Goal: Task Accomplishment & Management: Use online tool/utility

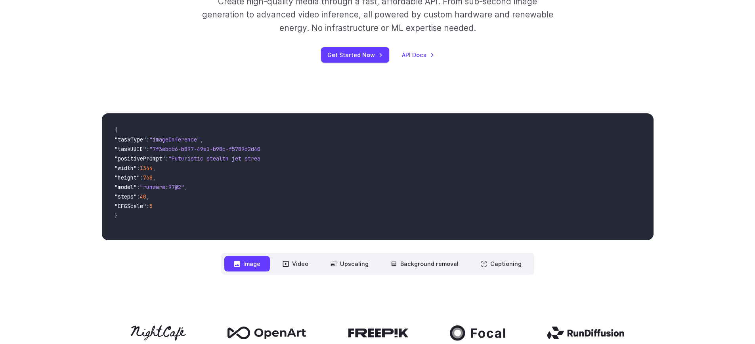
scroll to position [152, 0]
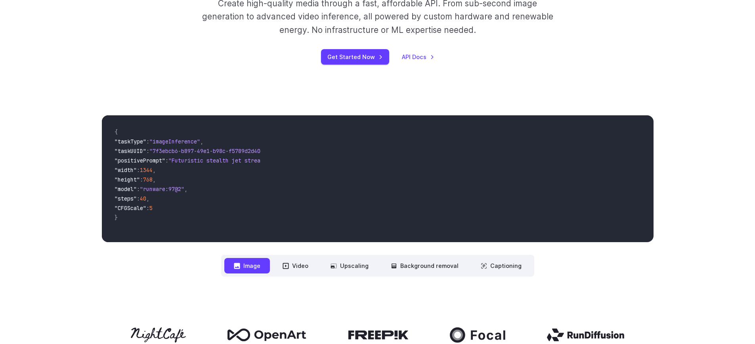
click at [134, 170] on span ""width"" at bounding box center [125, 169] width 22 height 7
click at [138, 182] on span ""height"" at bounding box center [126, 179] width 25 height 7
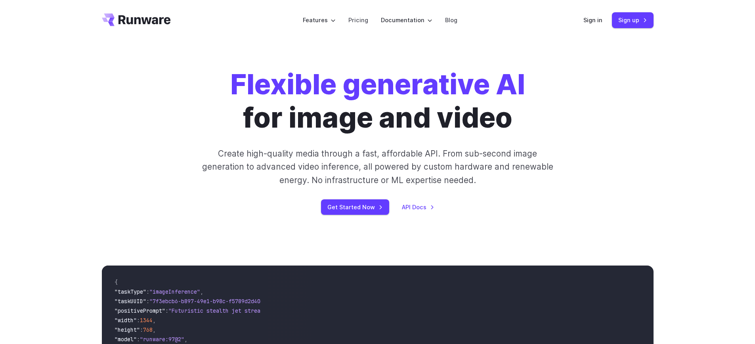
scroll to position [0, 0]
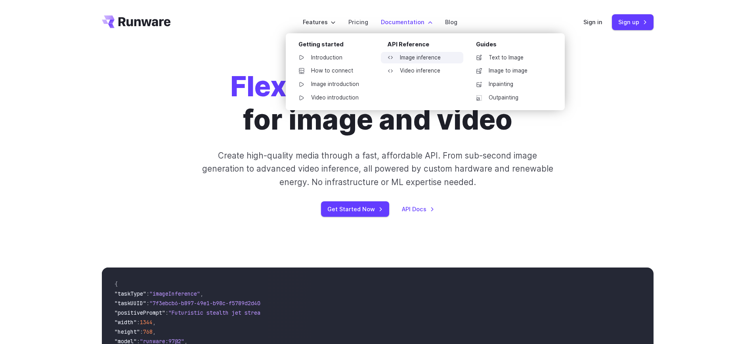
click at [411, 59] on link "Image inference" at bounding box center [422, 58] width 82 height 12
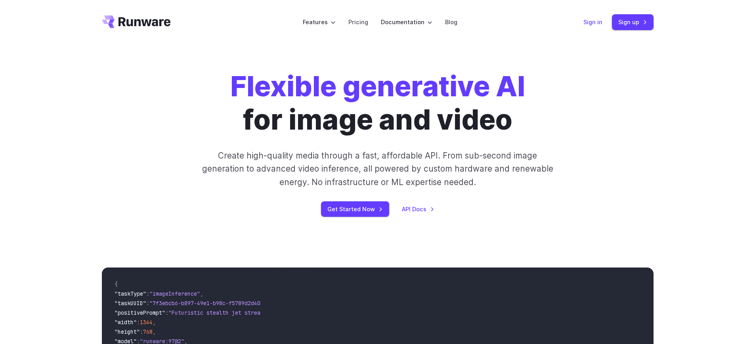
click at [591, 18] on link "Sign in" at bounding box center [592, 21] width 19 height 9
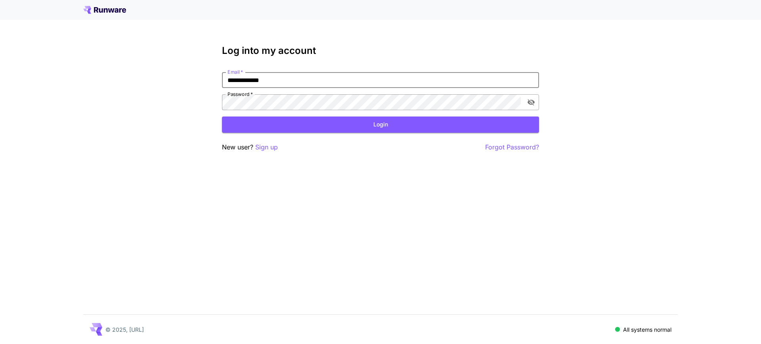
click at [528, 102] on icon "toggle password visibility" at bounding box center [530, 102] width 7 height 6
click at [528, 102] on icon "toggle password visibility" at bounding box center [530, 102] width 7 height 5
click at [404, 126] on button "Login" at bounding box center [380, 124] width 317 height 16
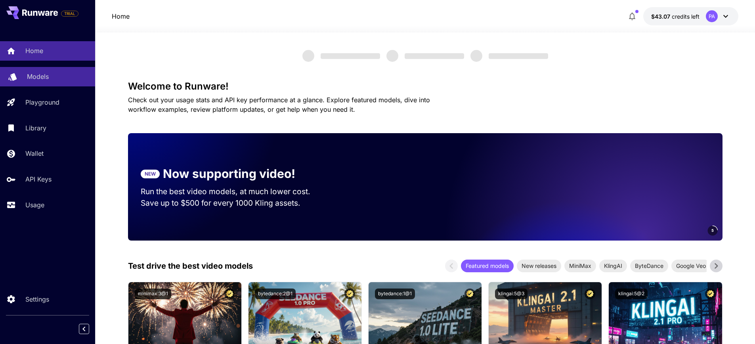
click at [50, 85] on link "Models" at bounding box center [47, 76] width 95 height 19
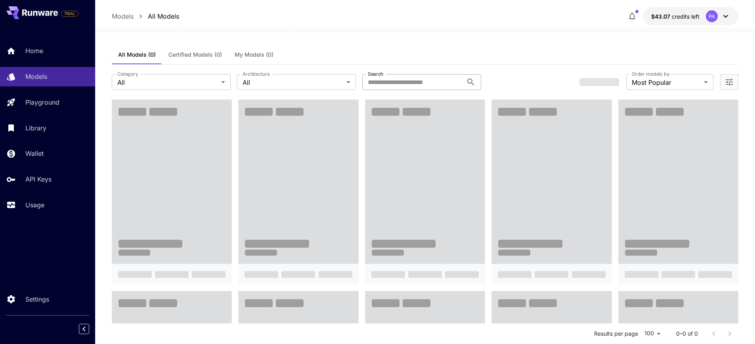
click at [405, 88] on input "Search" at bounding box center [412, 82] width 101 height 16
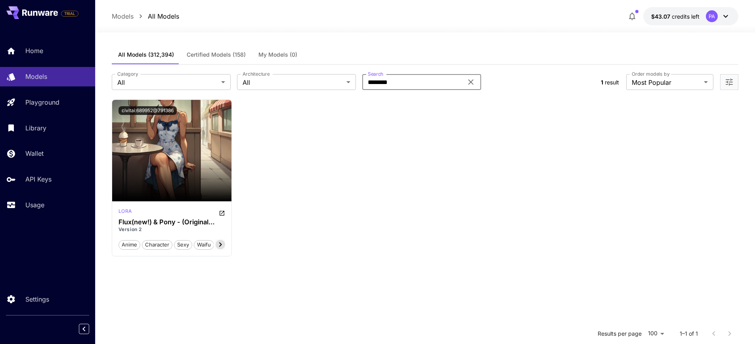
click at [399, 78] on input "********" at bounding box center [412, 82] width 101 height 16
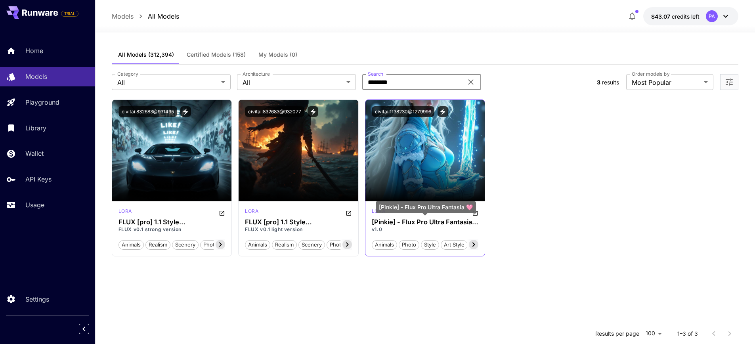
type input "********"
click at [416, 224] on h3 "[Pinkie] - Flux Pro Ultra Fantasia 🩷" at bounding box center [425, 222] width 107 height 8
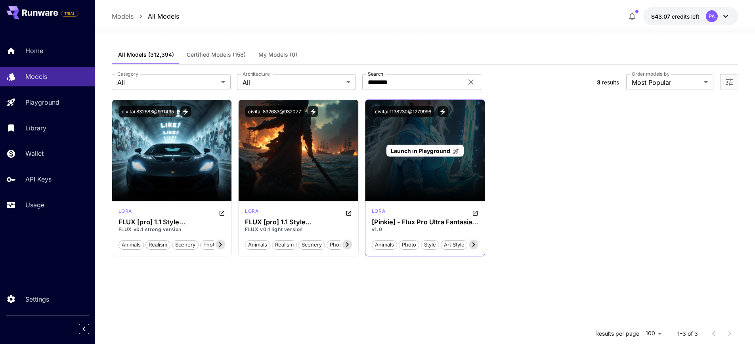
click at [434, 136] on div "Launch in Playground" at bounding box center [425, 150] width 120 height 101
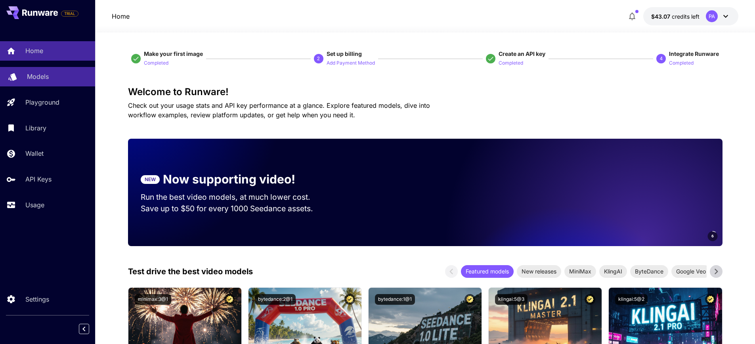
click at [44, 74] on p "Models" at bounding box center [38, 77] width 22 height 10
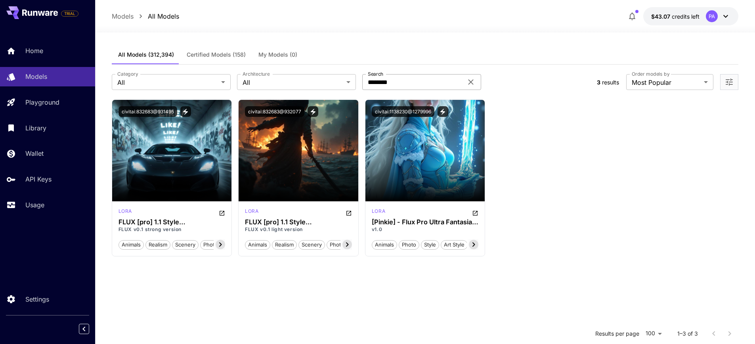
click at [400, 80] on input "********" at bounding box center [412, 82] width 101 height 16
type input "****"
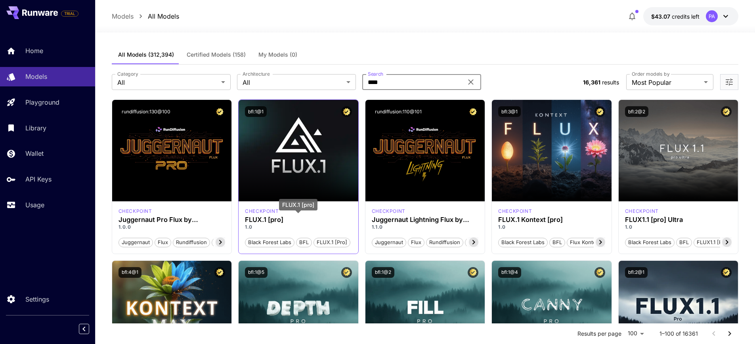
click at [272, 221] on h3 "FLUX.1 [pro]" at bounding box center [298, 220] width 107 height 8
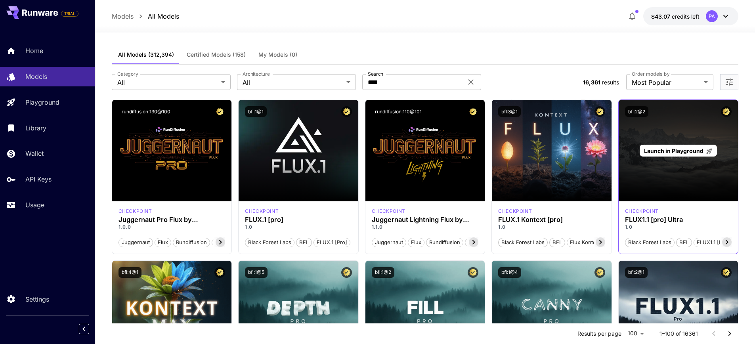
click at [693, 152] on span "Launch in Playground" at bounding box center [673, 150] width 59 height 7
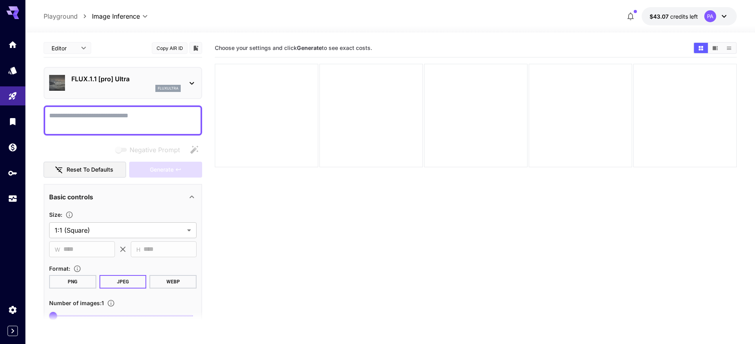
scroll to position [64, 0]
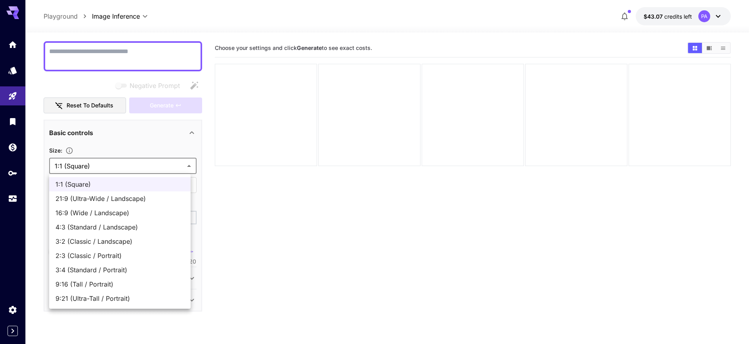
click at [134, 168] on body "**********" at bounding box center [377, 203] width 755 height 406
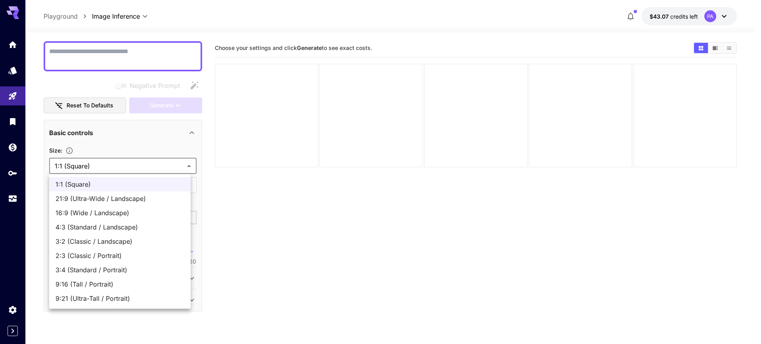
click at [136, 200] on span "21:9 (Ultra-Wide / Landscape)" at bounding box center [119, 199] width 129 height 10
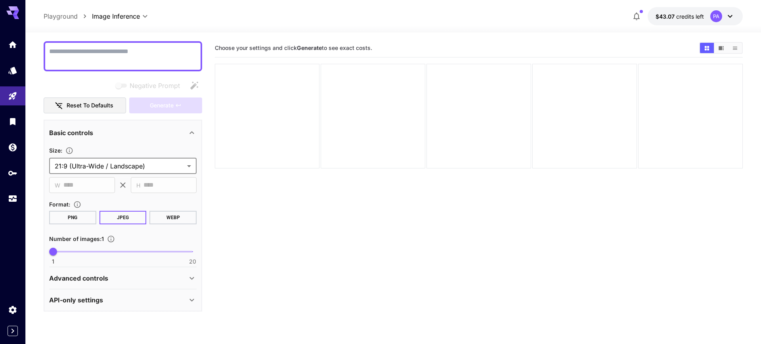
type input "**********"
type input "****"
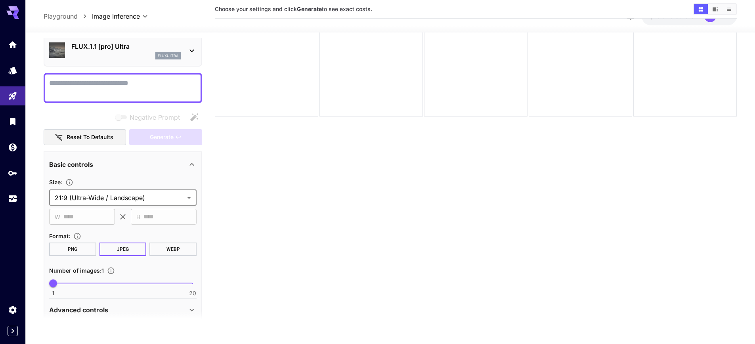
scroll to position [19, 0]
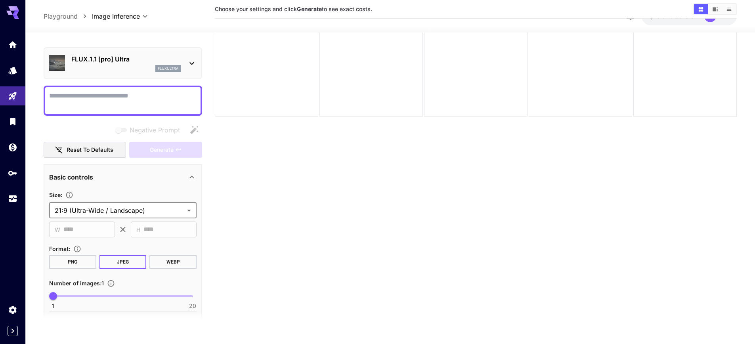
click at [105, 100] on textarea "Negative Prompt" at bounding box center [122, 100] width 147 height 19
type textarea "*"
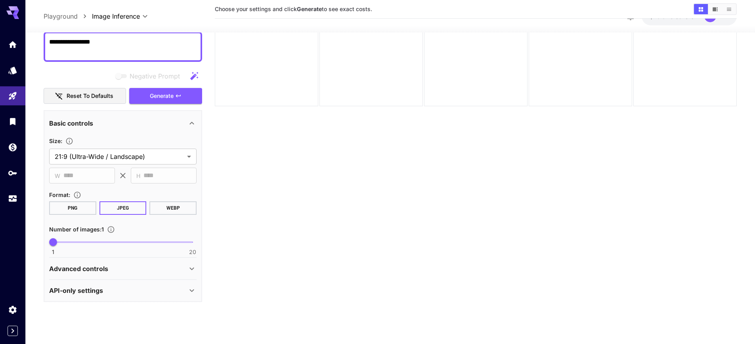
scroll to position [63, 0]
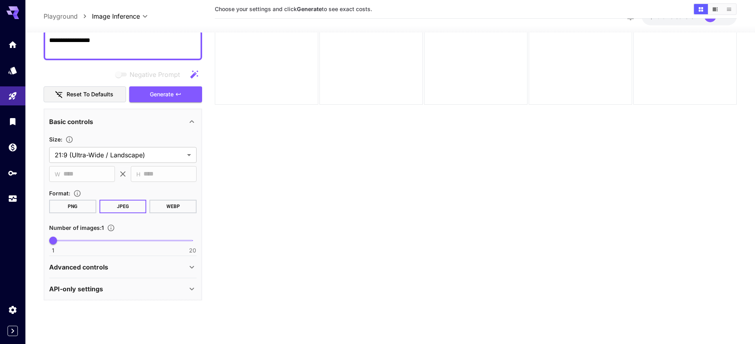
type textarea "**********"
click at [128, 286] on div "API-only settings" at bounding box center [118, 289] width 138 height 10
click at [131, 265] on div "Advanced controls" at bounding box center [118, 267] width 138 height 10
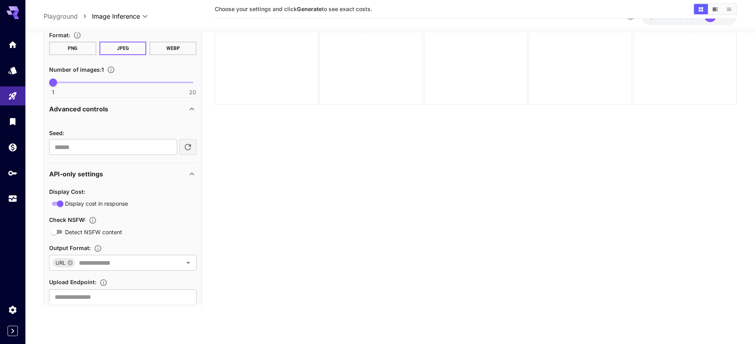
scroll to position [0, 0]
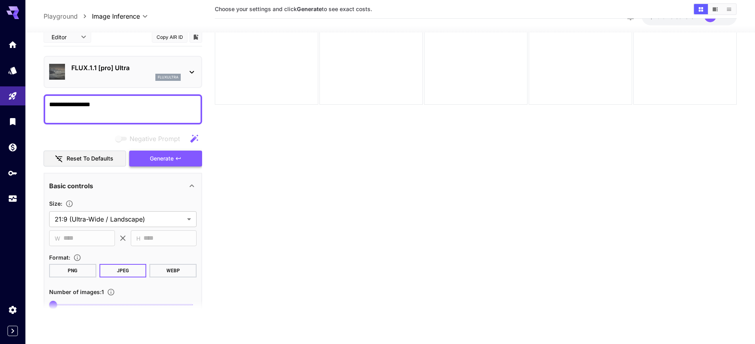
click at [158, 158] on span "Generate" at bounding box center [162, 159] width 24 height 10
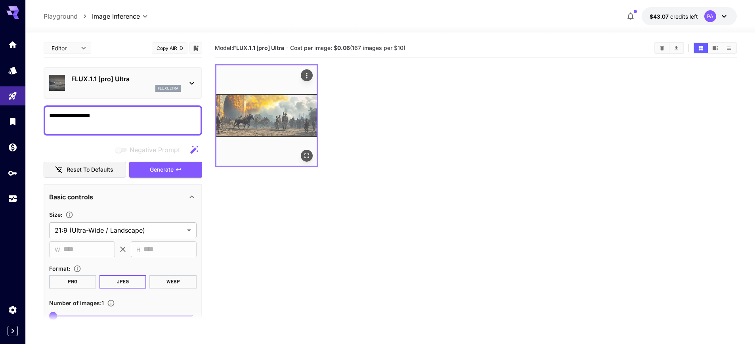
click at [277, 117] on img at bounding box center [266, 115] width 100 height 100
click at [276, 116] on img at bounding box center [266, 115] width 100 height 100
click at [283, 116] on img at bounding box center [266, 115] width 100 height 100
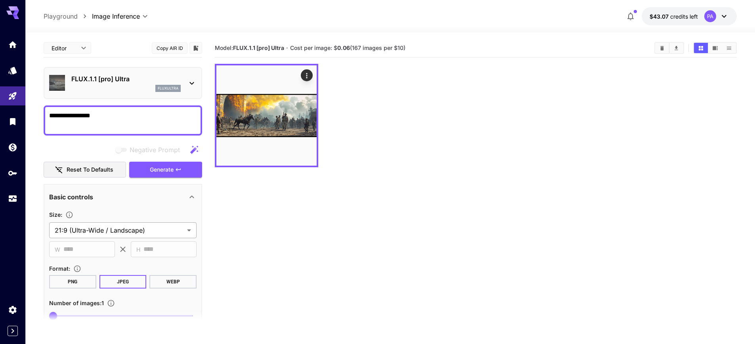
click at [128, 235] on body "**********" at bounding box center [377, 203] width 755 height 406
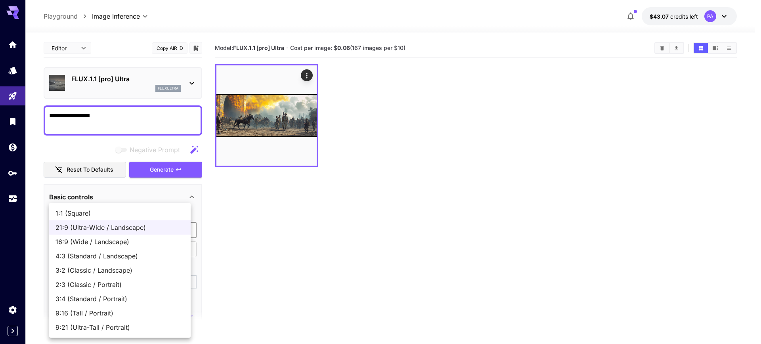
click at [265, 243] on div at bounding box center [380, 172] width 761 height 344
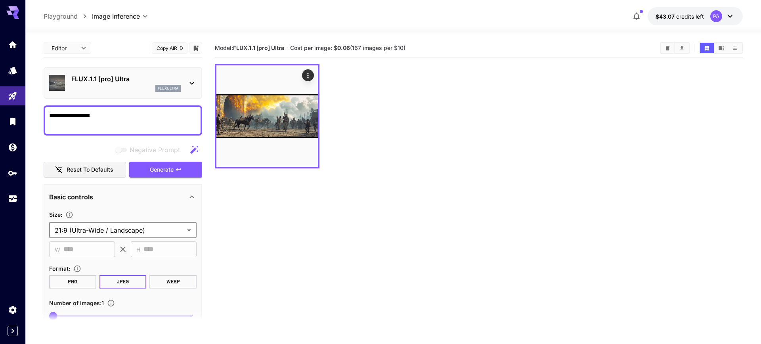
click at [138, 228] on body "**********" at bounding box center [380, 203] width 761 height 406
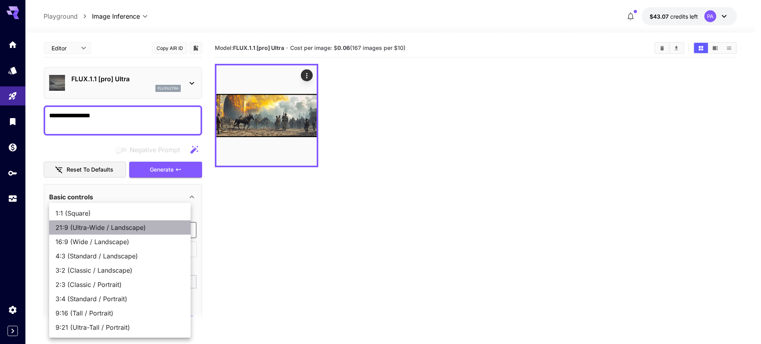
click at [142, 227] on span "21:9 (Ultra-Wide / Landscape)" at bounding box center [119, 228] width 129 height 10
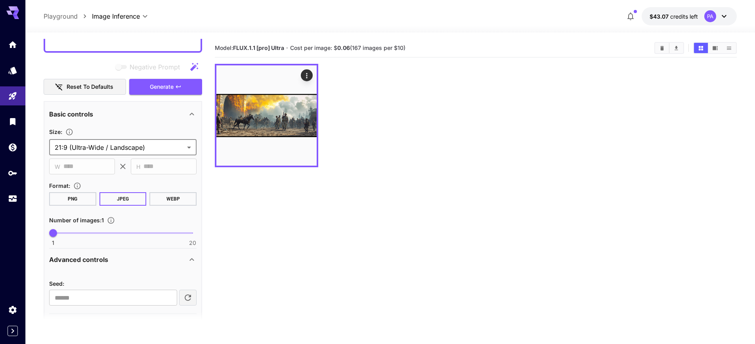
scroll to position [32, 0]
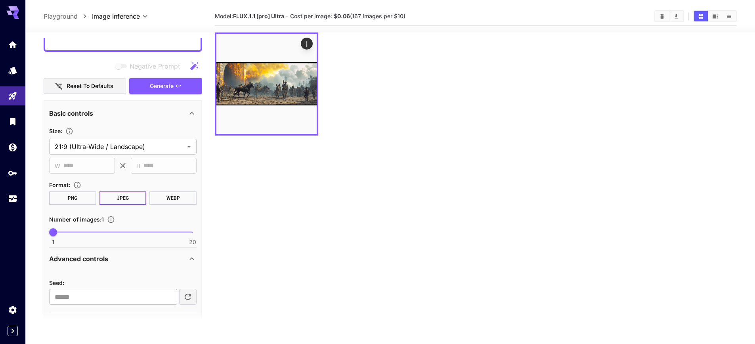
click at [165, 201] on button "WEBP" at bounding box center [172, 197] width 47 height 13
click at [71, 198] on button "PNG" at bounding box center [72, 197] width 47 height 13
click at [114, 199] on button "JPEG" at bounding box center [122, 197] width 47 height 13
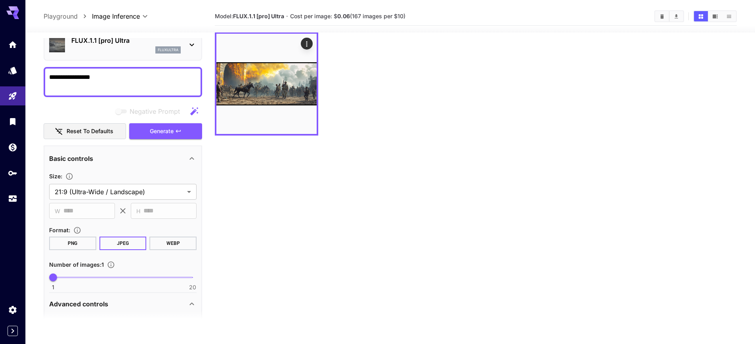
scroll to position [0, 0]
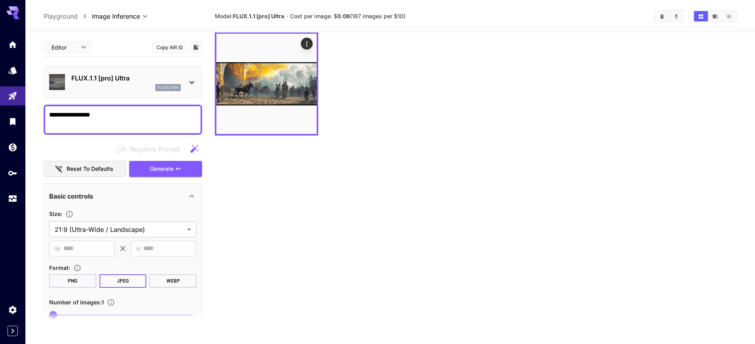
click at [128, 119] on textarea "**********" at bounding box center [119, 119] width 141 height 19
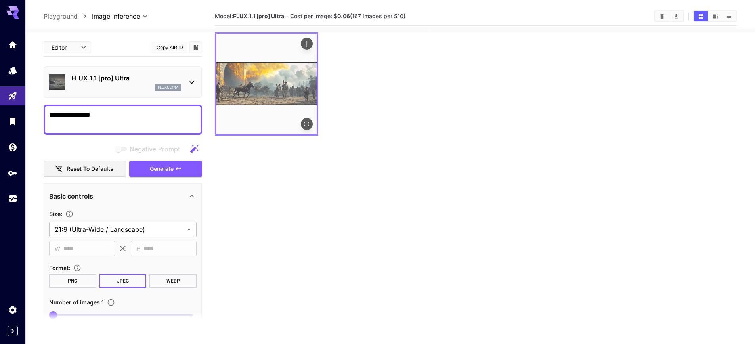
click at [275, 87] on img at bounding box center [266, 84] width 100 height 100
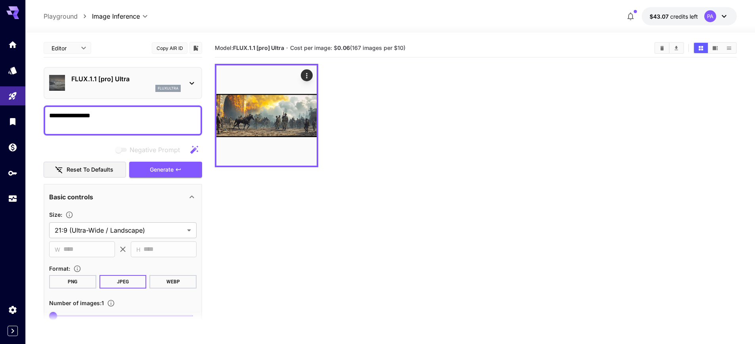
click at [697, 18] on span "credits left" at bounding box center [684, 16] width 28 height 7
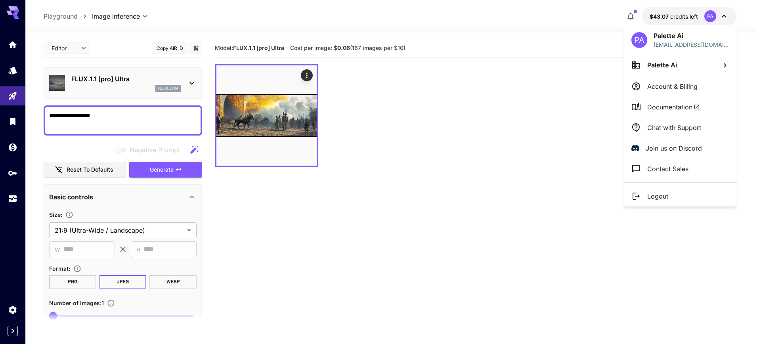
click at [541, 129] on div at bounding box center [380, 172] width 761 height 344
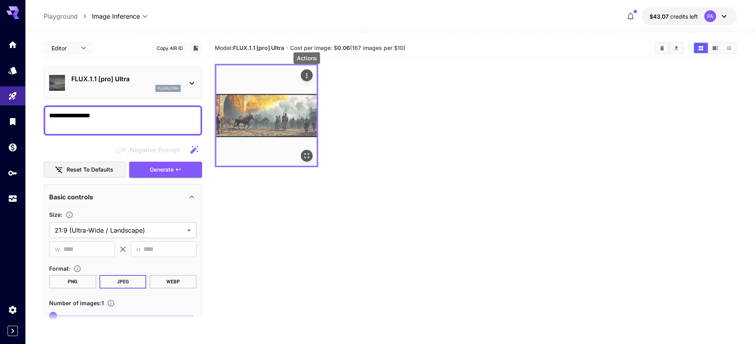
click at [306, 75] on icon "Actions" at bounding box center [307, 76] width 8 height 8
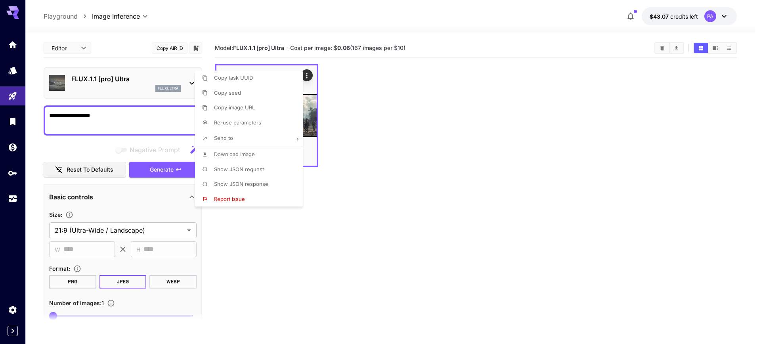
click at [394, 179] on div at bounding box center [380, 172] width 761 height 344
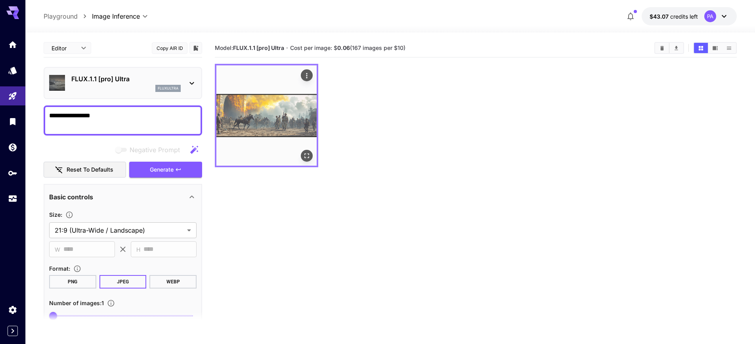
click at [309, 73] on icon "Actions" at bounding box center [307, 76] width 8 height 8
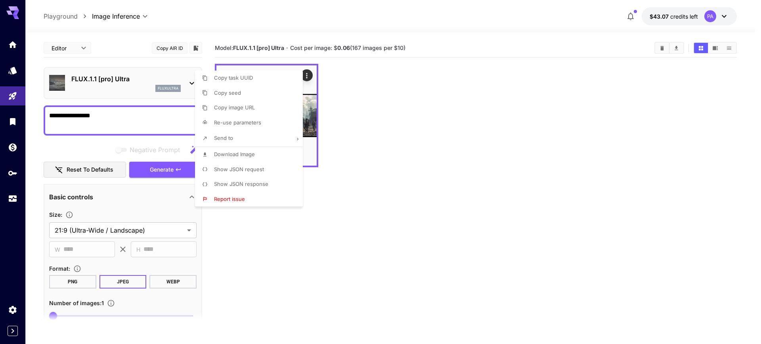
click at [427, 176] on div at bounding box center [380, 172] width 761 height 344
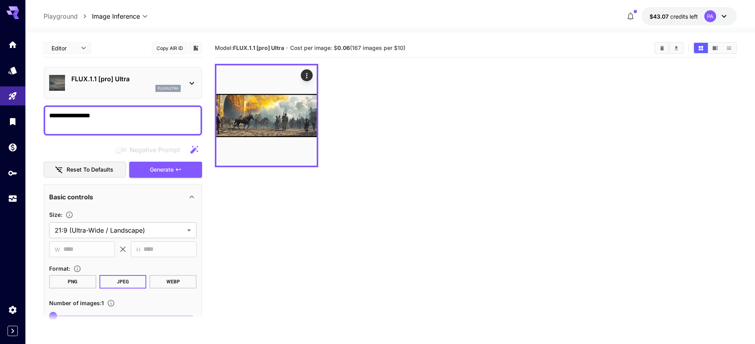
scroll to position [98, 0]
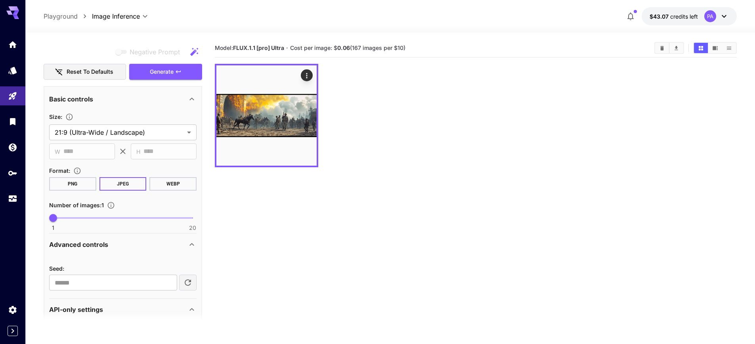
click at [80, 182] on button "PNG" at bounding box center [72, 183] width 47 height 13
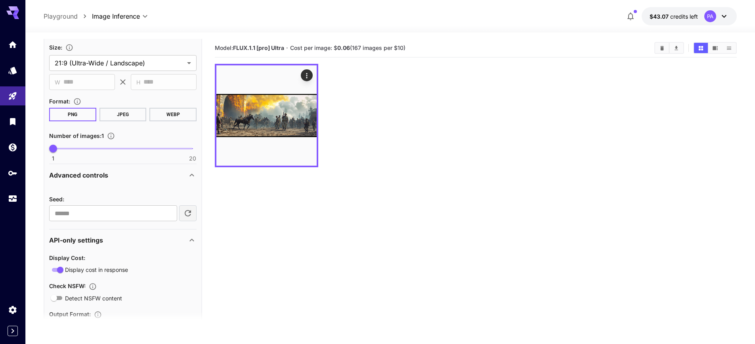
scroll to position [188, 0]
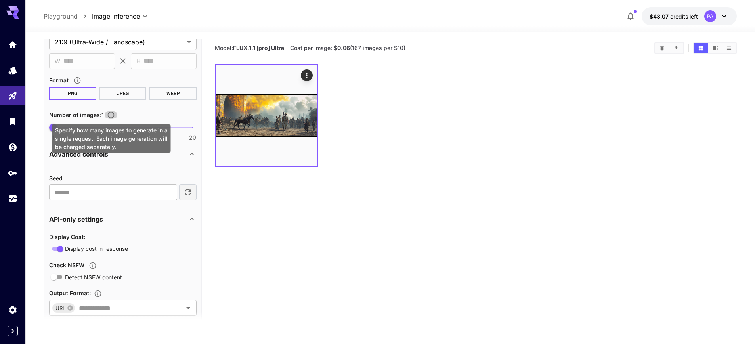
click at [110, 114] on icon "Specify how many images to generate in a single request. Each image generation …" at bounding box center [111, 115] width 8 height 8
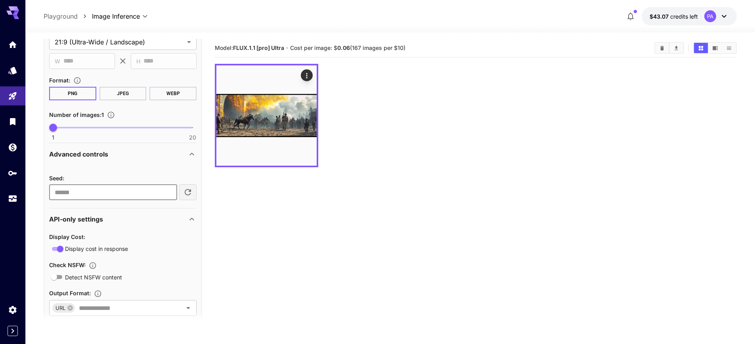
click at [128, 193] on input "number" at bounding box center [113, 192] width 128 height 16
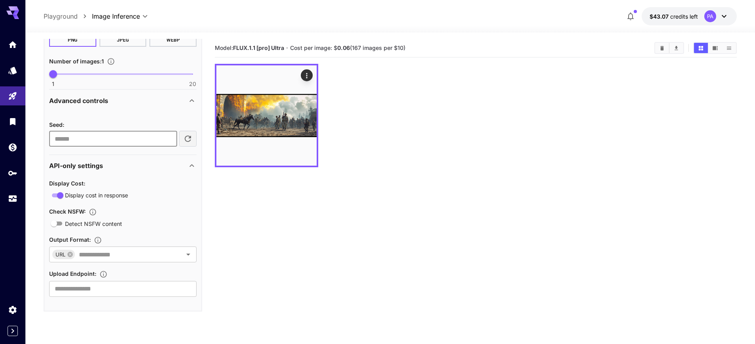
scroll to position [63, 0]
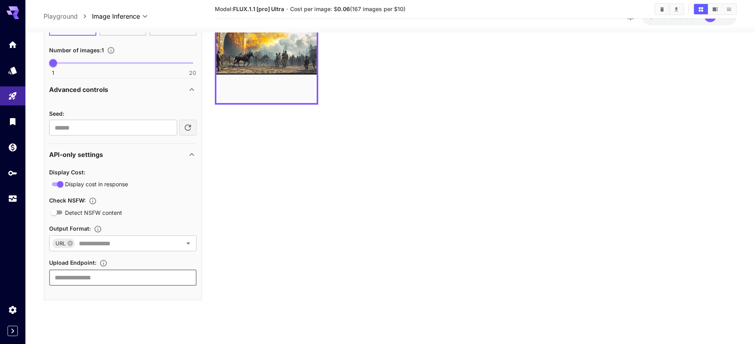
click at [120, 282] on input "text" at bounding box center [122, 278] width 147 height 16
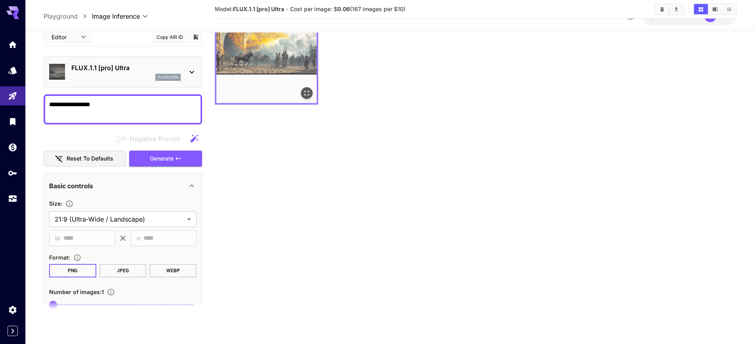
scroll to position [0, 0]
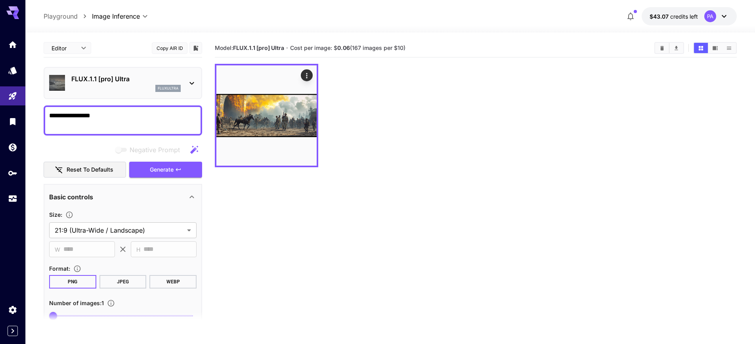
click at [69, 44] on body "**********" at bounding box center [377, 203] width 755 height 406
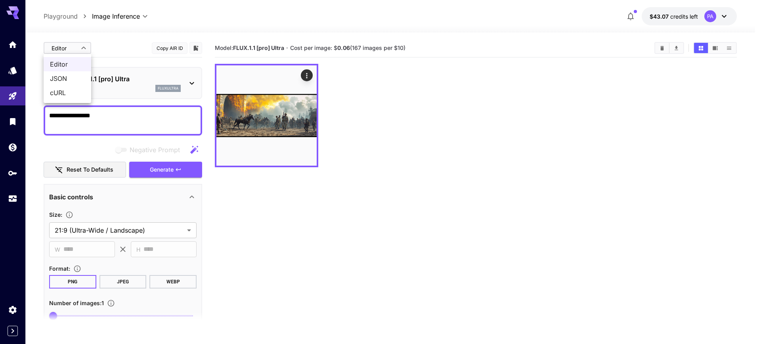
click at [128, 44] on div at bounding box center [380, 172] width 761 height 344
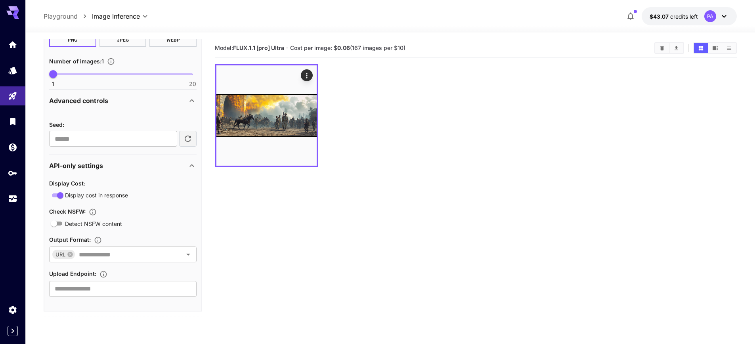
scroll to position [63, 0]
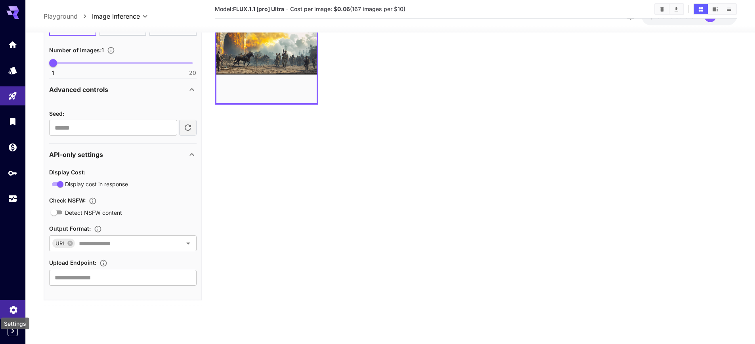
click at [14, 307] on icon "Settings" at bounding box center [14, 308] width 10 height 10
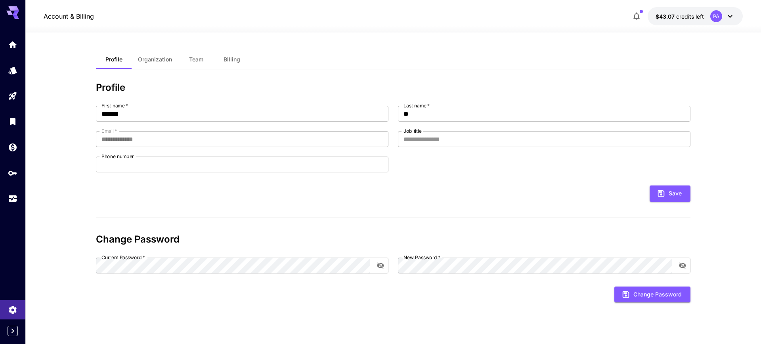
click at [158, 59] on span "Organization" at bounding box center [155, 59] width 34 height 7
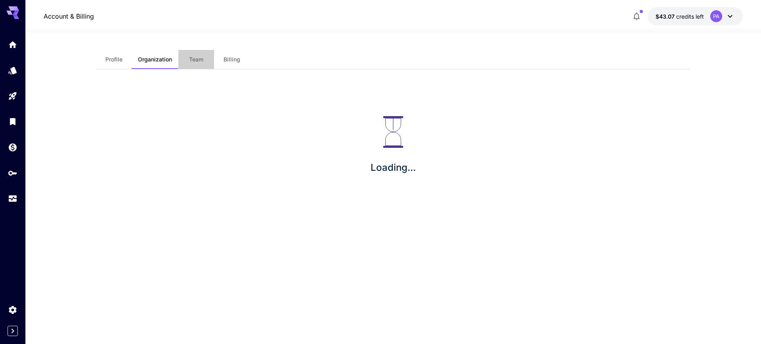
click at [204, 60] on button "Team" at bounding box center [196, 59] width 36 height 19
click at [238, 62] on span "Billing" at bounding box center [231, 59] width 17 height 7
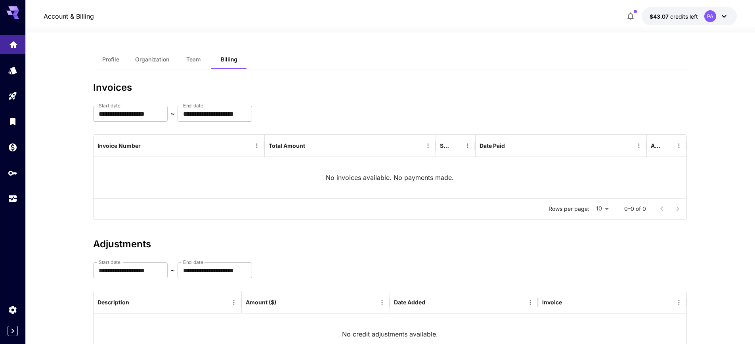
click at [20, 50] on link at bounding box center [12, 44] width 25 height 19
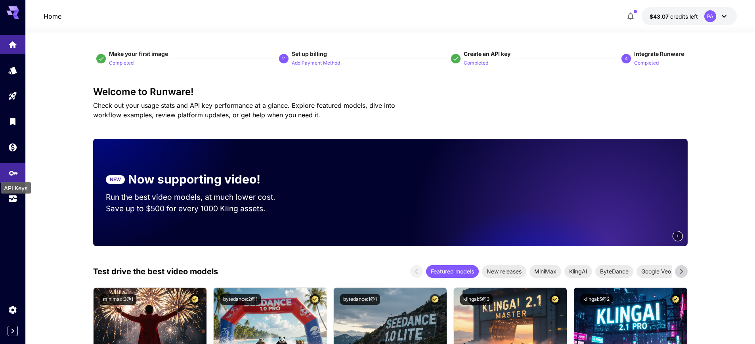
click at [10, 177] on div "API Keys" at bounding box center [16, 186] width 32 height 18
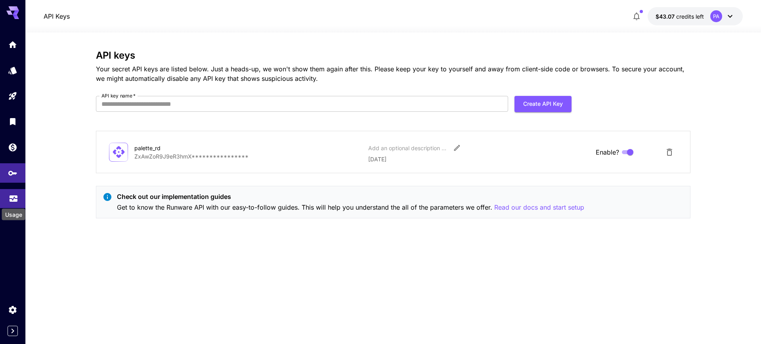
click at [15, 197] on icon "Usage" at bounding box center [14, 195] width 8 height 4
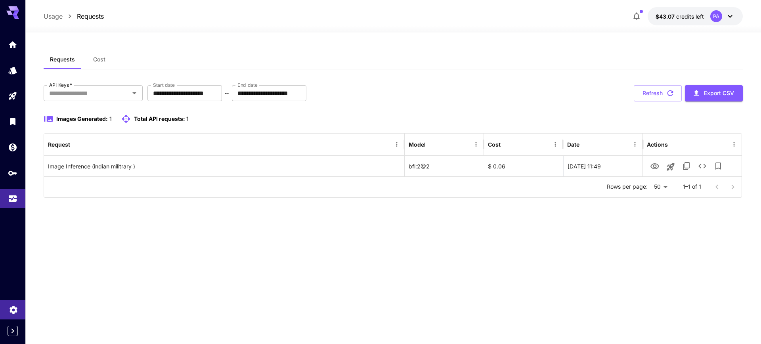
click at [8, 308] on link at bounding box center [12, 309] width 25 height 19
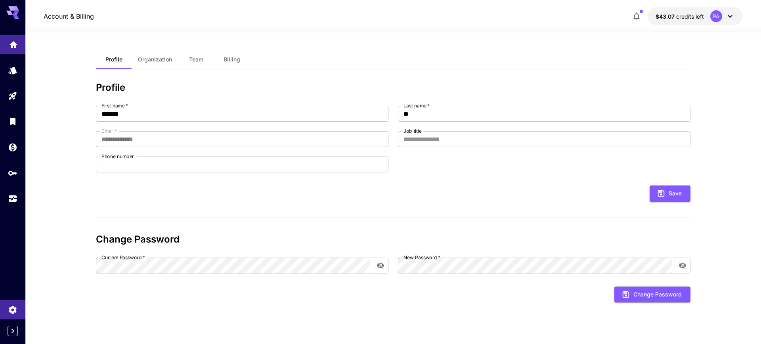
click at [14, 52] on link at bounding box center [12, 44] width 25 height 19
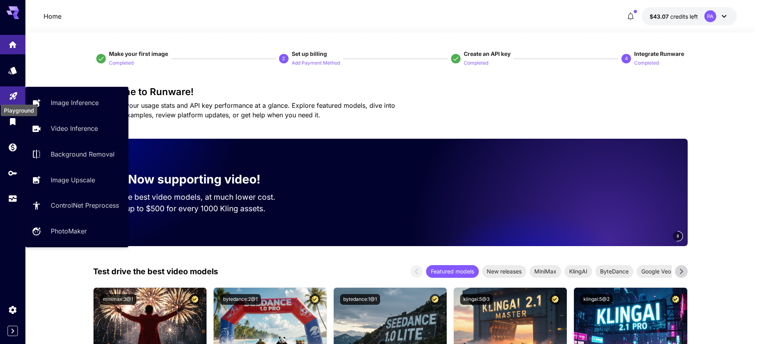
click at [16, 90] on div "Playground" at bounding box center [14, 94] width 10 height 10
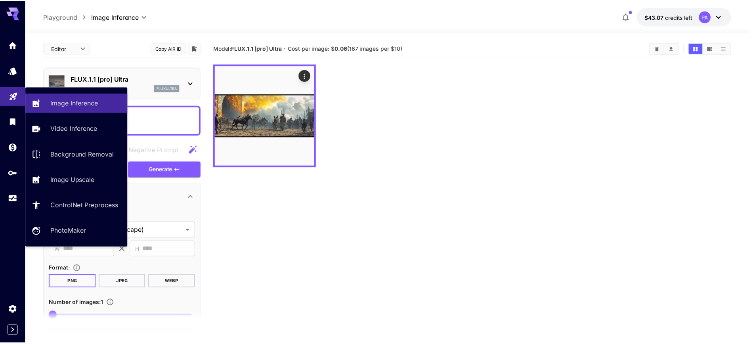
scroll to position [64, 0]
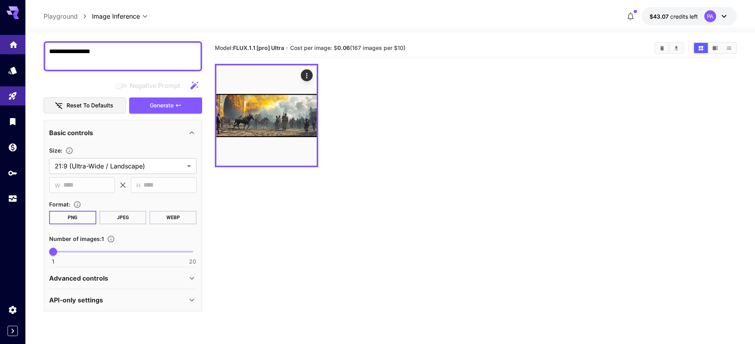
click at [15, 43] on icon "Home" at bounding box center [14, 42] width 8 height 7
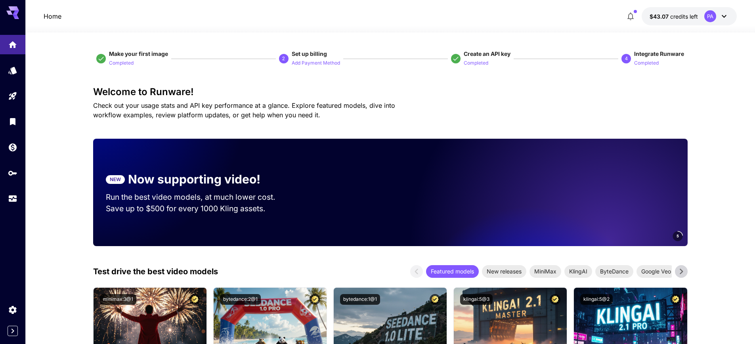
click at [650, 55] on span "Integrate Runware" at bounding box center [659, 53] width 50 height 7
click at [650, 64] on p "Completed" at bounding box center [646, 63] width 25 height 8
click at [649, 64] on p "Completed" at bounding box center [646, 63] width 25 height 8
click at [13, 308] on icon "Settings" at bounding box center [14, 308] width 10 height 10
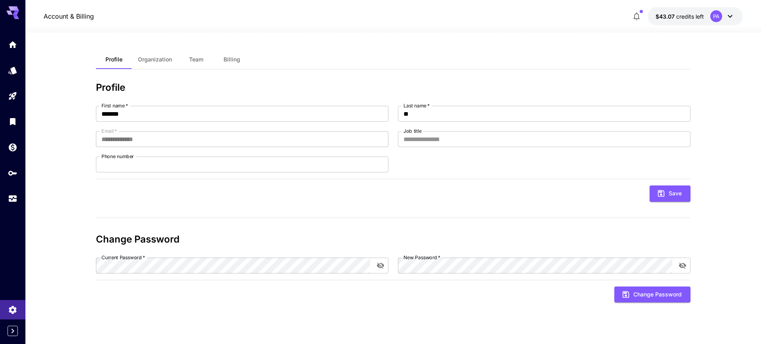
click at [162, 60] on span "Organization" at bounding box center [155, 59] width 34 height 7
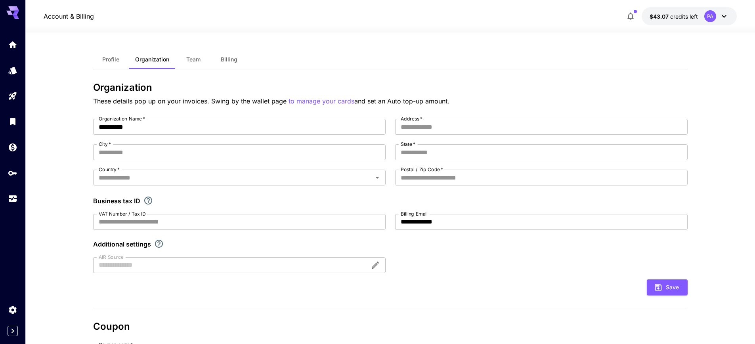
click at [198, 59] on span "Team" at bounding box center [193, 59] width 14 height 7
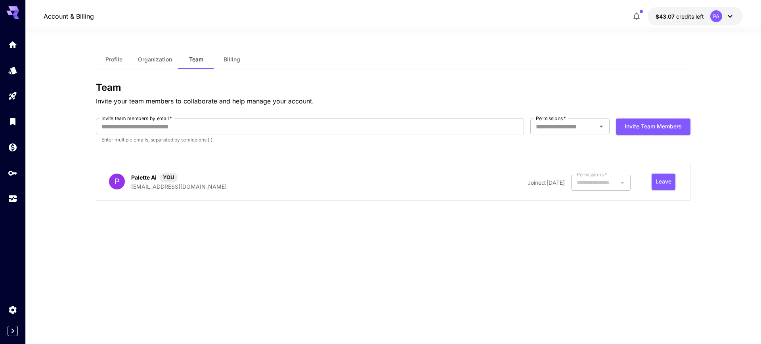
click at [240, 60] on button "Billing" at bounding box center [232, 59] width 36 height 19
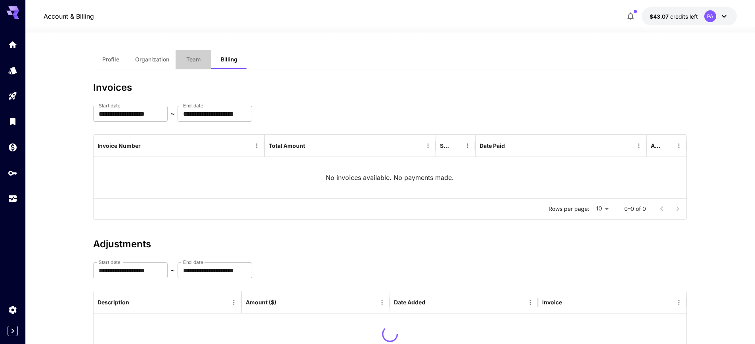
click at [185, 57] on button "Team" at bounding box center [193, 59] width 36 height 19
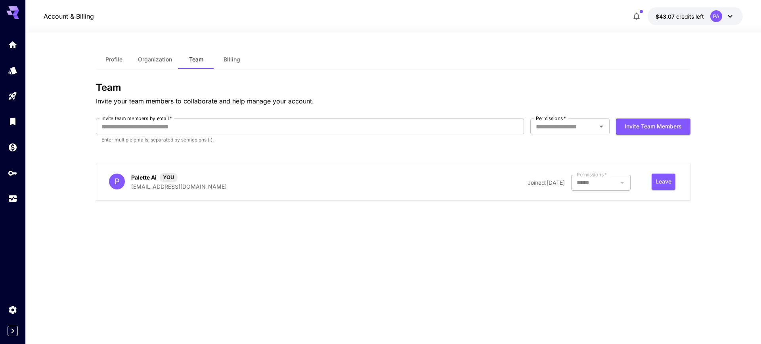
click at [142, 57] on span "Organization" at bounding box center [155, 59] width 34 height 7
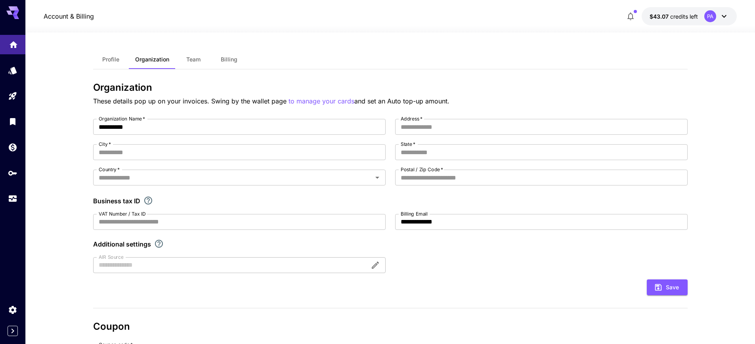
click at [14, 51] on link at bounding box center [12, 44] width 25 height 19
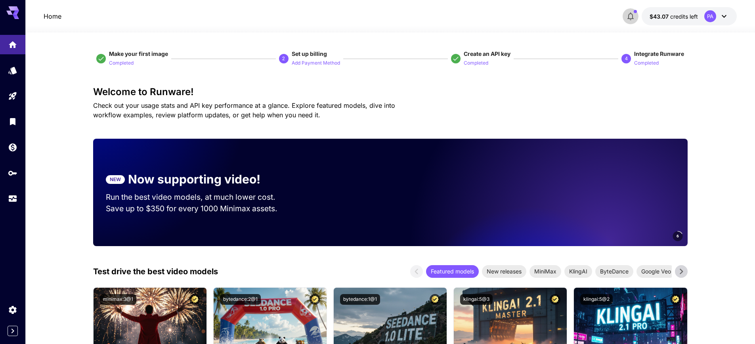
click at [628, 15] on icon "button" at bounding box center [630, 17] width 6 height 8
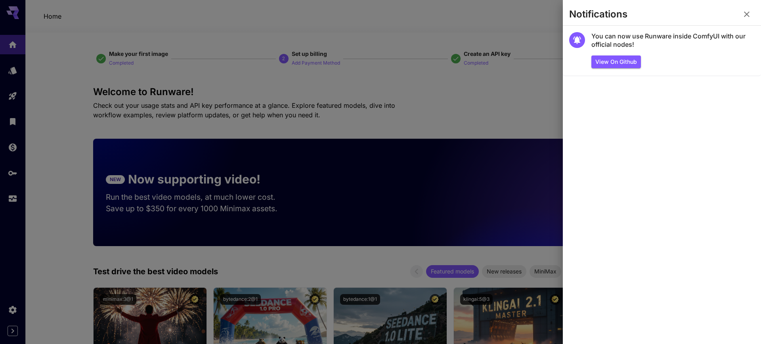
click at [748, 11] on icon "button" at bounding box center [747, 15] width 10 height 10
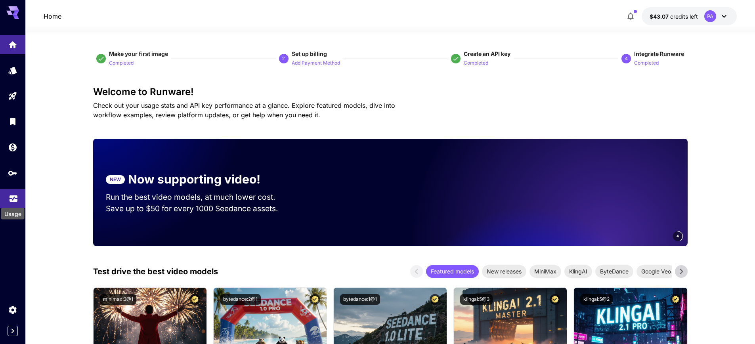
scroll to position [76, 0]
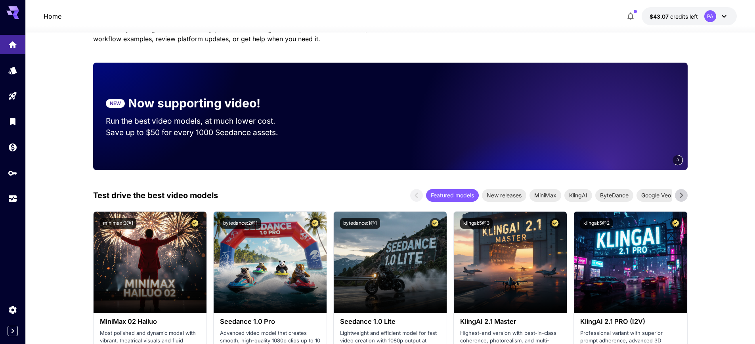
click at [9, 330] on icon "Expand sidebar" at bounding box center [13, 331] width 10 height 10
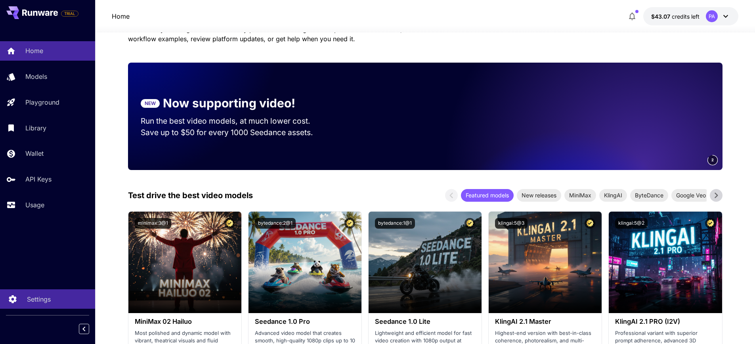
click at [50, 297] on p "Settings" at bounding box center [39, 299] width 24 height 10
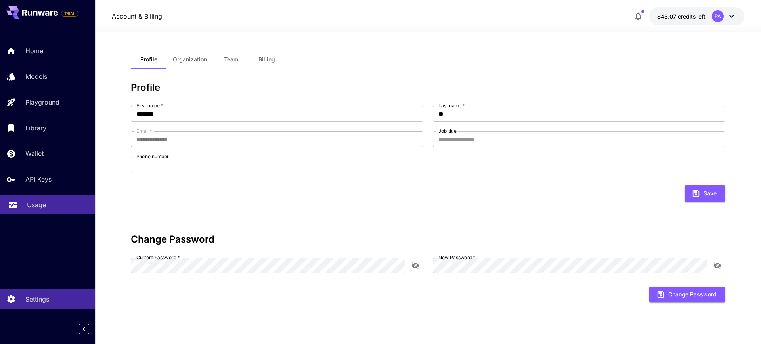
click at [45, 204] on p "Usage" at bounding box center [36, 205] width 19 height 10
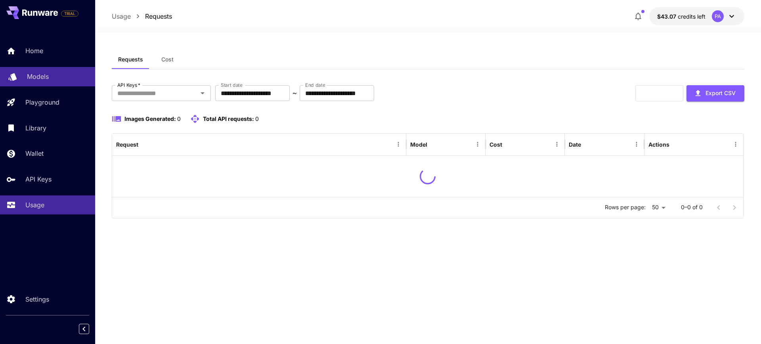
click at [48, 79] on p "Models" at bounding box center [38, 77] width 22 height 10
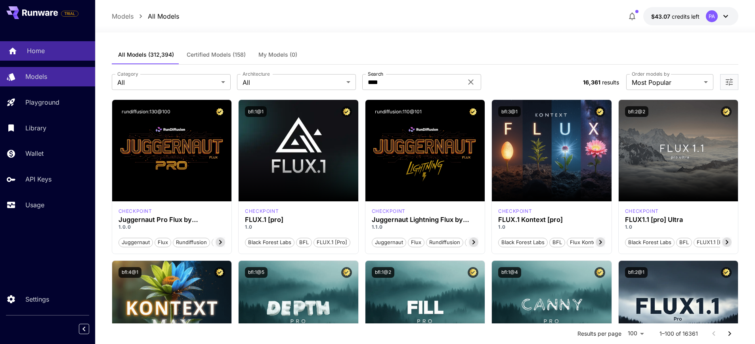
click at [46, 52] on div "Home" at bounding box center [58, 51] width 62 height 10
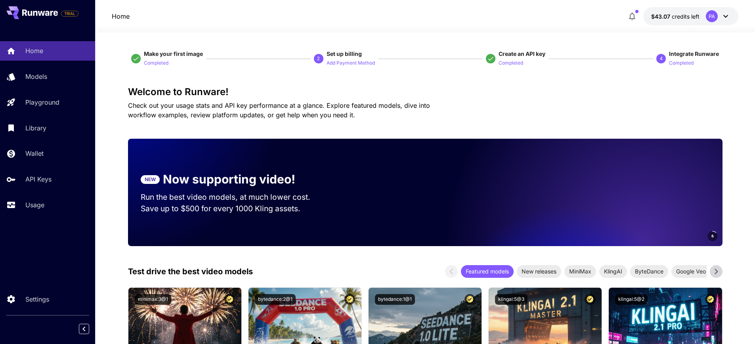
click at [122, 19] on p "Home" at bounding box center [121, 16] width 18 height 10
click at [34, 14] on icon at bounding box center [35, 13] width 4 height 5
click at [121, 15] on p "Home" at bounding box center [121, 16] width 18 height 10
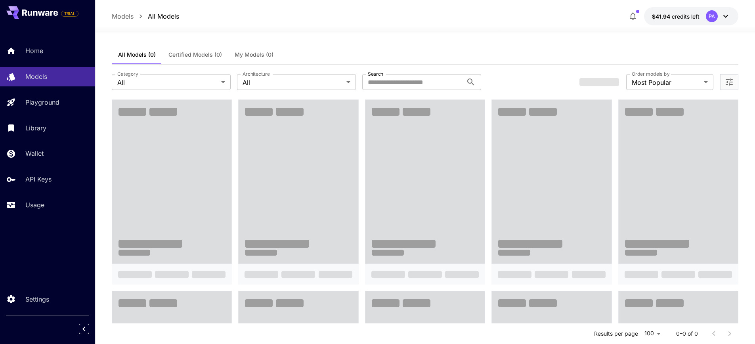
click at [398, 83] on input "Search" at bounding box center [412, 82] width 101 height 16
type input "*"
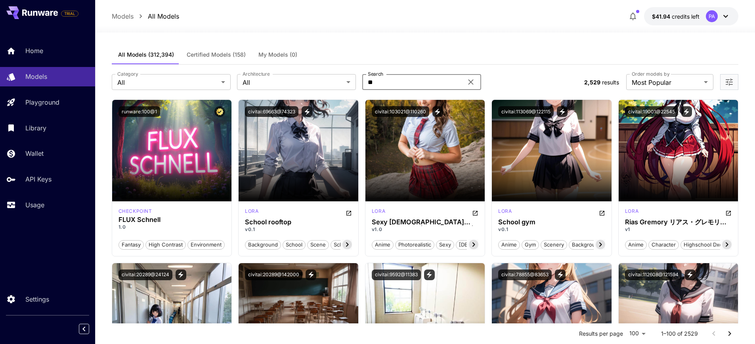
type input "*"
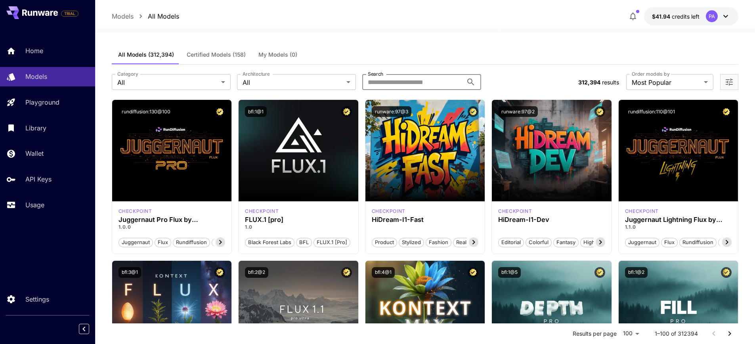
click at [408, 82] on input "Search" at bounding box center [412, 82] width 101 height 16
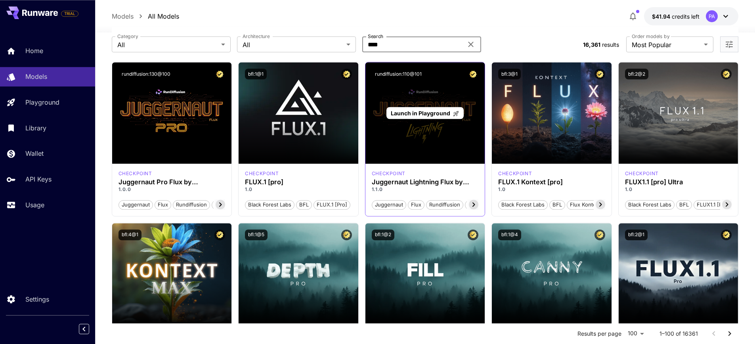
scroll to position [38, 0]
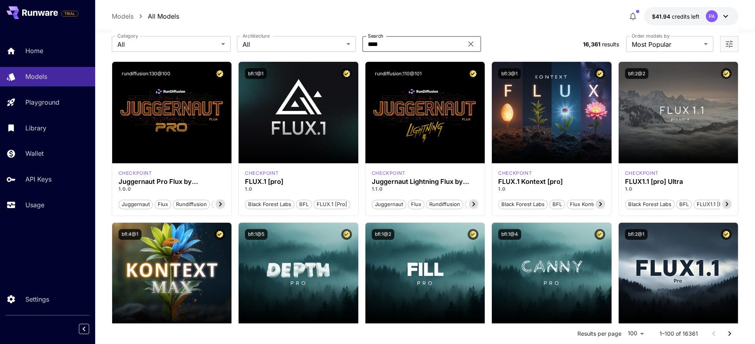
type input "****"
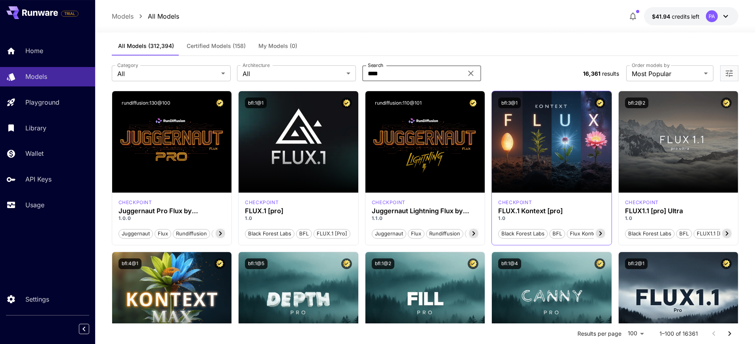
scroll to position [0, 0]
